Goal: Transaction & Acquisition: Purchase product/service

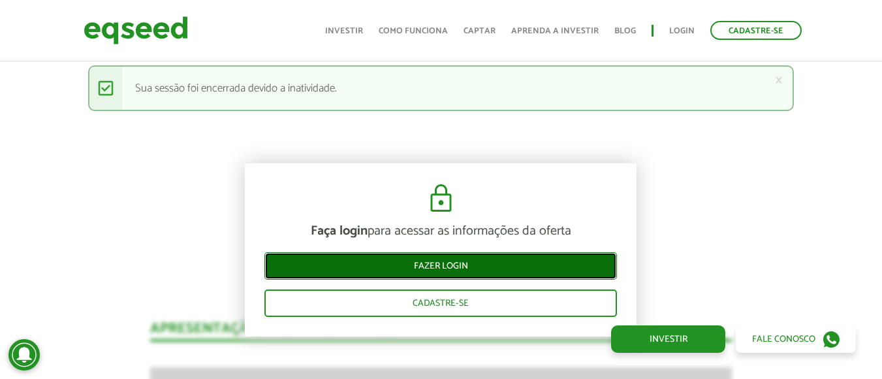
click at [457, 262] on link "Fazer login" at bounding box center [440, 265] width 353 height 27
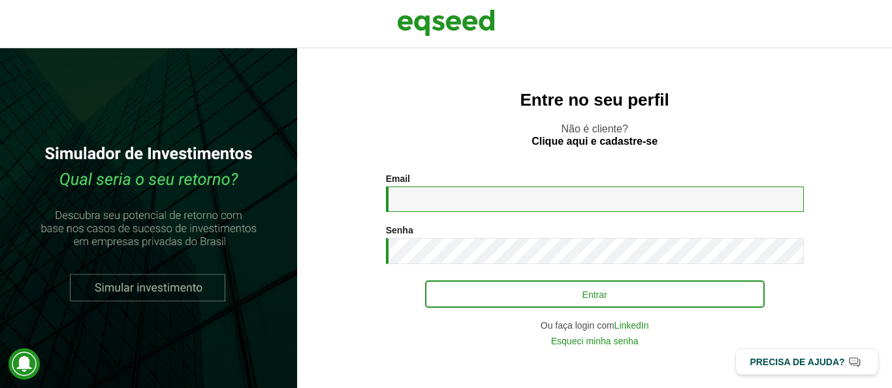
type input "**********"
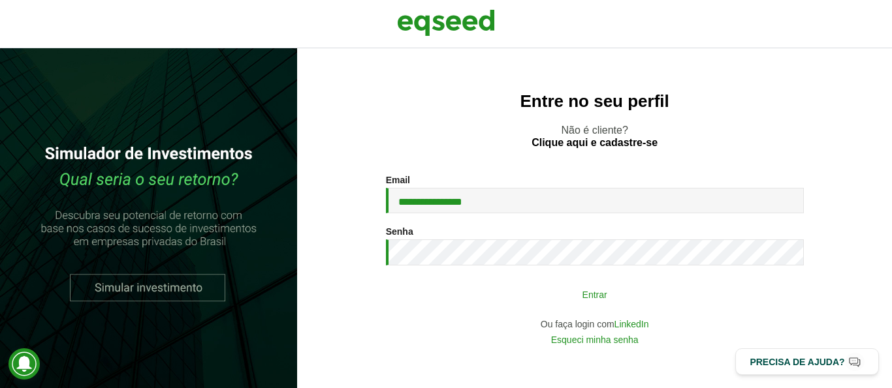
click at [521, 304] on button "Entrar" at bounding box center [594, 294] width 339 height 25
